Goal: Transaction & Acquisition: Purchase product/service

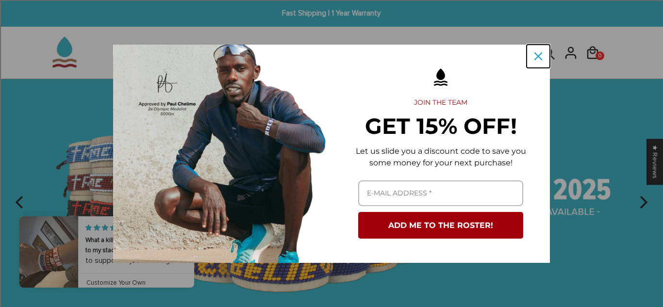
click at [536, 57] on icon "close icon" at bounding box center [538, 56] width 8 height 8
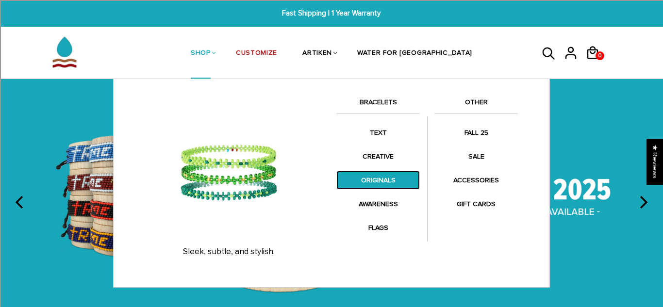
click at [382, 182] on link "ORIGINALS" at bounding box center [377, 180] width 83 height 19
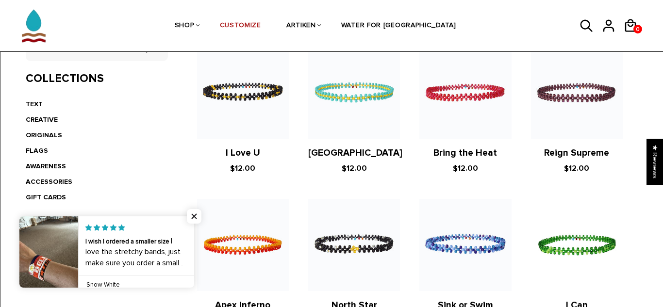
scroll to position [221, 0]
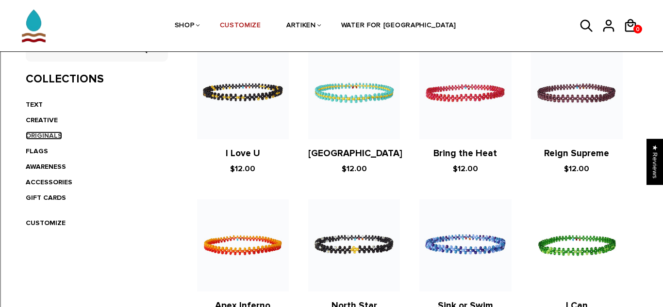
click at [46, 137] on link "ORIGINALS" at bounding box center [44, 135] width 36 height 8
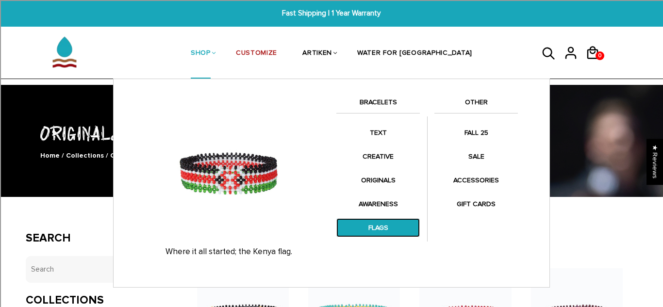
click at [376, 234] on link "FLAGS" at bounding box center [377, 227] width 83 height 19
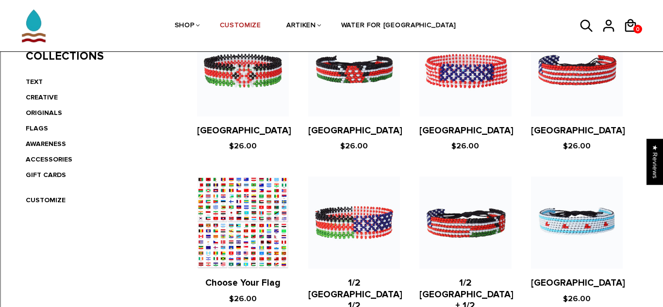
scroll to position [249, 0]
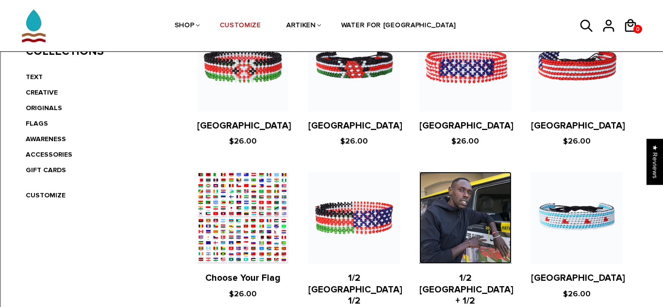
click at [472, 243] on img at bounding box center [465, 218] width 92 height 92
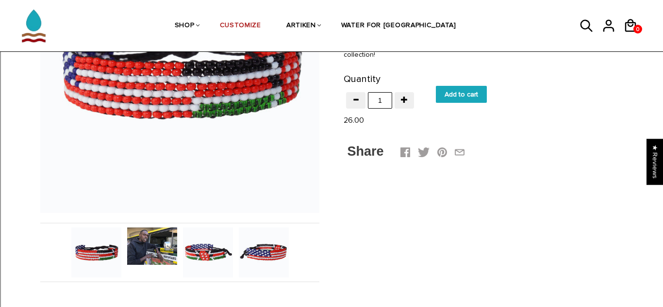
scroll to position [198, 0]
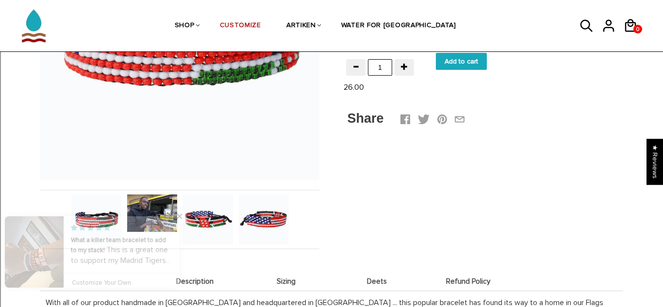
click at [276, 226] on img at bounding box center [264, 219] width 50 height 50
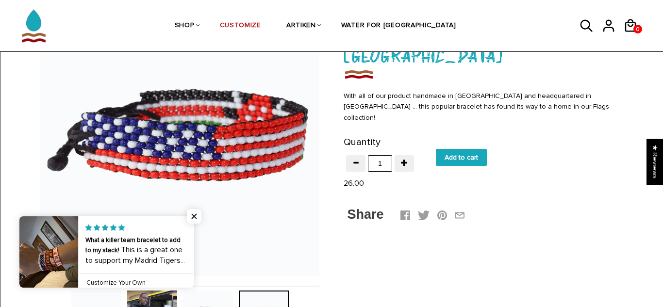
scroll to position [102, 0]
